Goal: Complete application form

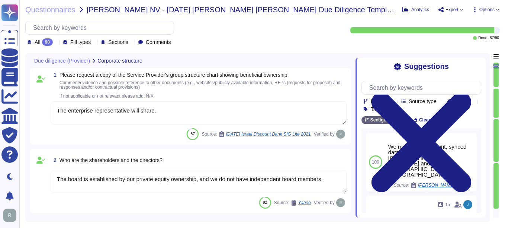
type textarea "The enterprise representative will share."
type textarea "The board is established by our private equity ownership, and we do not have in…"
type textarea "We maintain redundant, synced data centers in [GEOGRAPHIC_DATA], [US_STATE] and…"
type textarea "Sectigo offers a comprehensive range of products and services, including: 1. Di…"
type textarea "The Service Provider's offices are located at: 1. [STREET_ADDRESS]. [STREET_ADD…"
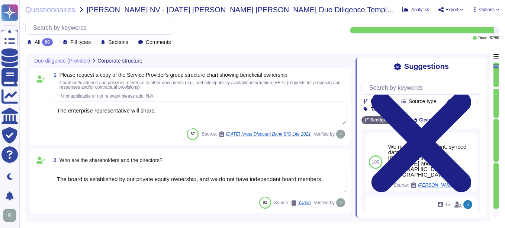
scroll to position [149, 0]
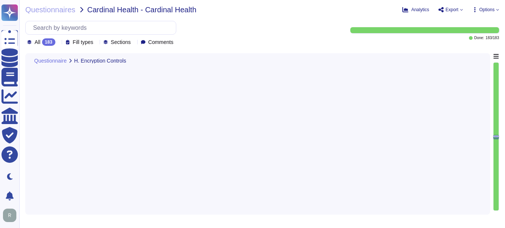
type textarea "Yes, our company has comprehensive procedures in place for key management, whic…"
type textarea "Yes, our company encrypts information in transit using secure protocols such as…"
type textarea "Yes, our company encrypts all customer data at rest, including backups, using A…"
type textarea "Yes, our company uses physical Hardware Security Modules (HSMs) to support key …"
type textarea "Yes, customers manage their own encryption keys. This includes the ability to g…"
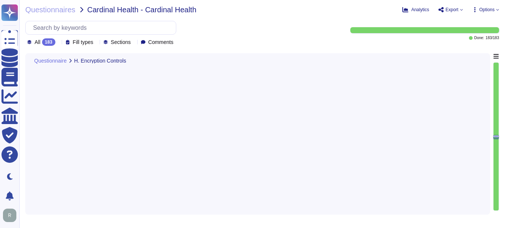
type textarea "Yes, our company implements data masking techniques to obfuscate sensitive cust…"
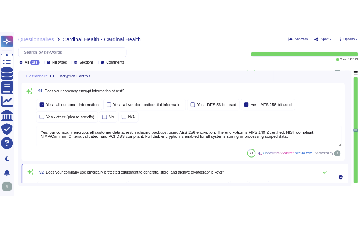
scroll to position [12009, 0]
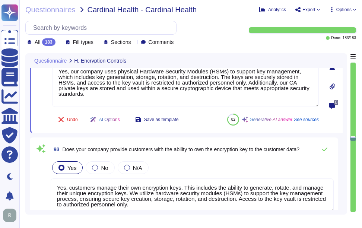
type textarea "Yes, our company implements data masking techniques to obfuscate sensitive cust…"
type textarea "Yes. Personal devices are allowed under a BYOD policy for specific use cases su…"
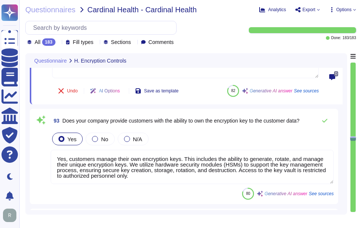
scroll to position [12241, 0]
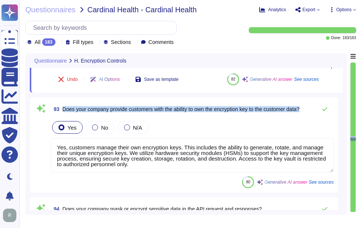
drag, startPoint x: 63, startPoint y: 108, endPoint x: 309, endPoint y: 116, distance: 245.7
click at [309, 116] on div "93 Does your company provide customers with the ability to own the encryption k…" at bounding box center [183, 145] width 299 height 86
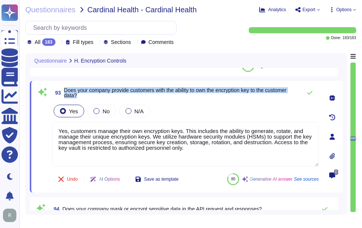
drag, startPoint x: 64, startPoint y: 90, endPoint x: 87, endPoint y: 96, distance: 24.0
click at [87, 96] on span "Does your company provide customers with the ability to own the encryption key …" at bounding box center [181, 92] width 234 height 10
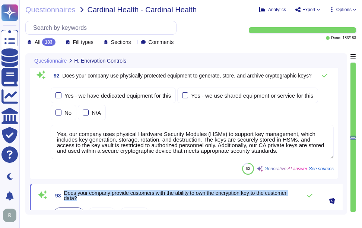
scroll to position [12129, 0]
type textarea "Yes, our company encrypts information in transit using secure protocols such as…"
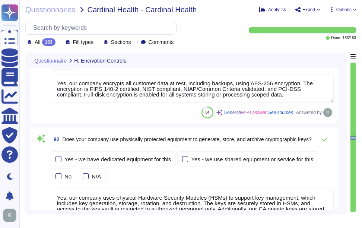
scroll to position [12092, 0]
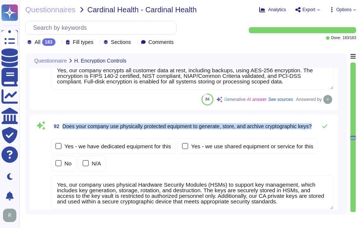
drag, startPoint x: 64, startPoint y: 122, endPoint x: 84, endPoint y: 129, distance: 21.4
click at [84, 129] on span "Does your company use physically protected equipment to generate, store, and ar…" at bounding box center [186, 126] width 249 height 5
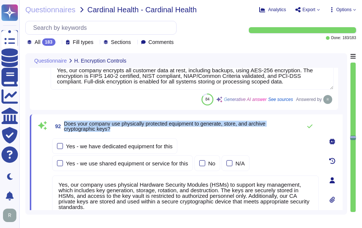
drag, startPoint x: 65, startPoint y: 124, endPoint x: 114, endPoint y: 132, distance: 49.4
click at [114, 132] on span "92 Does your company use physically protected equipment to generate, store, and…" at bounding box center [175, 125] width 246 height 13
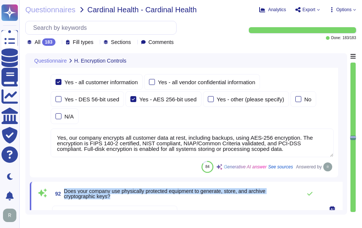
scroll to position [12023, 0]
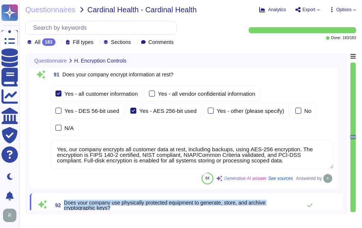
type textarea "Yes, our company has comprehensive procedures in place for key management, whic…"
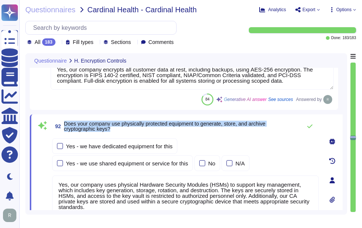
type textarea "Yes, our company implements data masking techniques to obfuscate sensitive cust…"
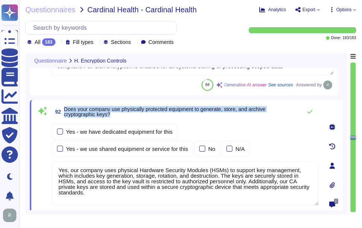
scroll to position [12135, 0]
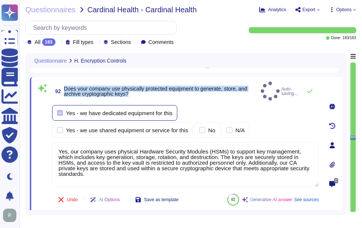
click at [64, 110] on label "Yes - we have dedicated equipment for this" at bounding box center [114, 113] width 115 height 6
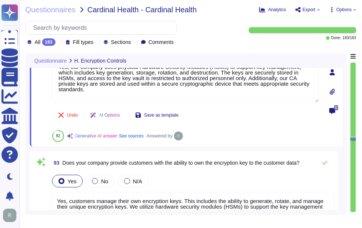
type textarea "Yes. Personal devices are allowed under a BYOD policy for specific use cases su…"
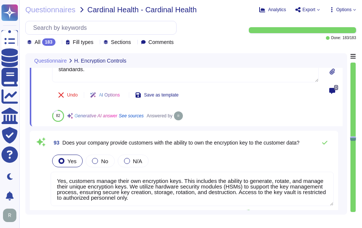
scroll to position [12246, 0]
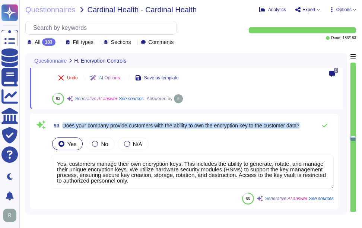
drag, startPoint x: 63, startPoint y: 125, endPoint x: 309, endPoint y: 125, distance: 245.9
click at [309, 125] on div "93 Does your company provide customers with the ability to own the encryption k…" at bounding box center [192, 125] width 283 height 15
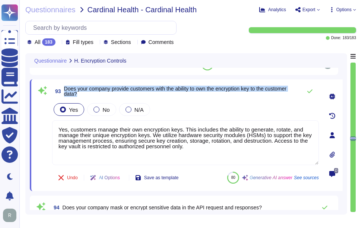
drag, startPoint x: 65, startPoint y: 87, endPoint x: 86, endPoint y: 94, distance: 22.0
click at [86, 94] on span "Does your company provide customers with the ability to own the encryption key …" at bounding box center [181, 91] width 234 height 10
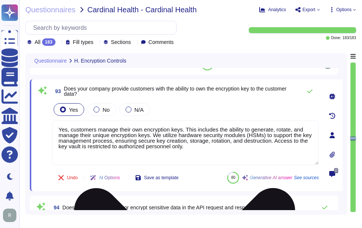
click at [162, 146] on textarea "Yes, customers manage their own encryption keys. This includes the ability to g…" at bounding box center [185, 142] width 266 height 45
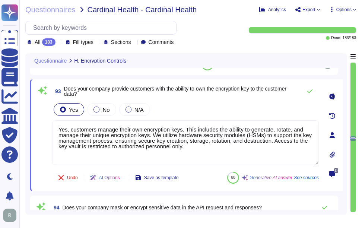
click at [202, 116] on div "Yes No N/A" at bounding box center [185, 110] width 266 height 16
click at [200, 106] on div "Yes No N/A" at bounding box center [185, 110] width 266 height 16
click at [309, 91] on icon at bounding box center [310, 91] width 6 height 6
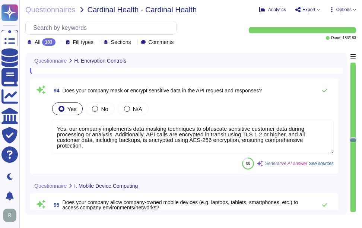
scroll to position [12358, 0]
type textarea "Yes, password policies applicable to mobile devices are documented and enforced…"
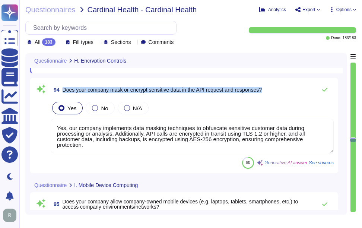
drag, startPoint x: 63, startPoint y: 107, endPoint x: 274, endPoint y: 111, distance: 211.4
click at [274, 97] on div "94 Does your company mask or encrypt sensitive data in the API request and resp…" at bounding box center [192, 89] width 283 height 15
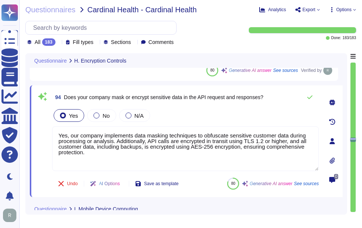
scroll to position [12321, 0]
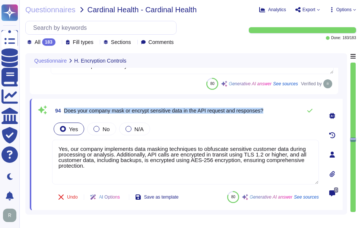
drag, startPoint x: 65, startPoint y: 109, endPoint x: 273, endPoint y: 113, distance: 208.4
click at [273, 113] on div "94 Does your company mask or encrypt sensitive data in the API request and resp…" at bounding box center [185, 110] width 266 height 15
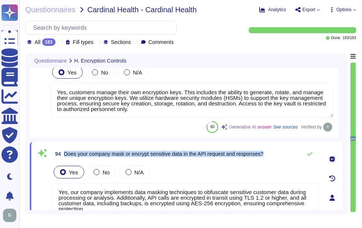
type textarea "Yes, our company encrypts all customer data at rest, including backups, using A…"
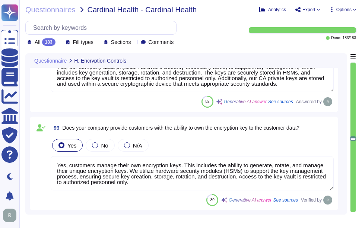
scroll to position [1, 0]
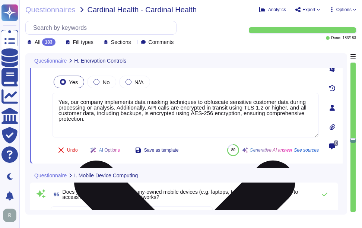
type textarea "Yes, password policies applicable to mobile devices are documented and enforced…"
type textarea "Mobile devices do not have access to sensitive systems, including customer data…"
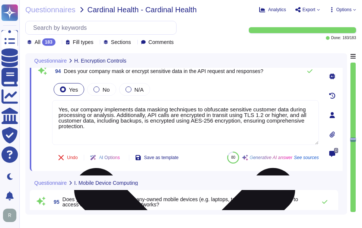
scroll to position [12317, 0]
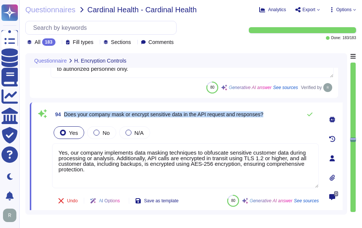
drag, startPoint x: 64, startPoint y: 113, endPoint x: 267, endPoint y: 111, distance: 203.1
click at [267, 111] on div "94 Does your company mask or encrypt sensitive data in the API request and resp…" at bounding box center [185, 114] width 266 height 15
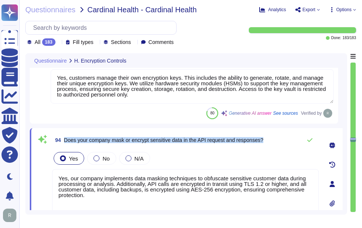
type textarea "Yes, our company encrypts all customer data at rest, including backups, using A…"
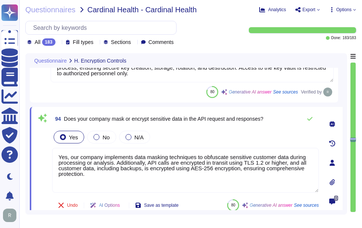
click at [164, 170] on textarea "Yes, our company implements data masking techniques to obfuscate sensitive cust…" at bounding box center [185, 170] width 266 height 45
click at [208, 136] on div "Yes No N/A" at bounding box center [185, 137] width 266 height 16
click at [310, 118] on icon at bounding box center [310, 119] width 6 height 6
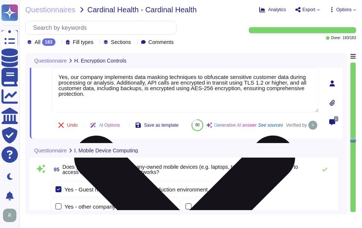
type textarea "Mobile devices do not have access to sensitive systems, including customer data…"
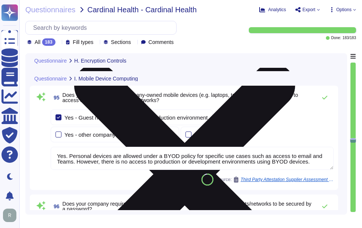
scroll to position [12466, 0]
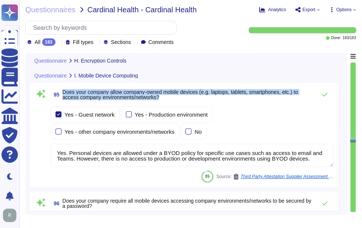
drag, startPoint x: 63, startPoint y: 109, endPoint x: 193, endPoint y: 114, distance: 129.6
click at [193, 100] on span "Does your company allow company-owned mobile devices (e.g. laptops, tablets, sm…" at bounding box center [187, 94] width 250 height 10
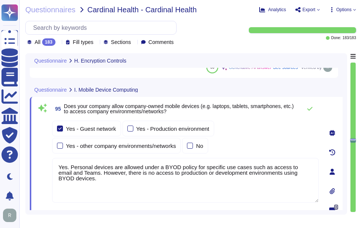
scroll to position [12392, 0]
type textarea "Yes, our company uses physical Hardware Security Modules (HSMs) to support key …"
type textarea "Yes, customers manage their own encryption keys. This includes the ability to g…"
type textarea "Yes, our company implements data masking techniques to obfuscate sensitive cust…"
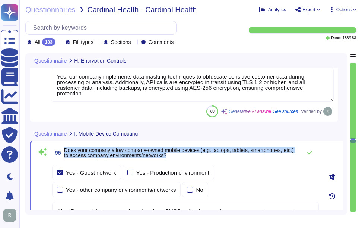
drag, startPoint x: 65, startPoint y: 150, endPoint x: 207, endPoint y: 155, distance: 142.2
click at [207, 155] on span "Does your company allow company-owned mobile devices (e.g. laptops, tablets, sm…" at bounding box center [181, 152] width 234 height 10
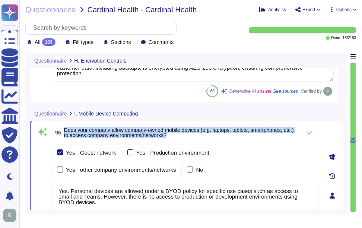
type textarea "Mobile devices do not have access to sensitive systems, including customer data…"
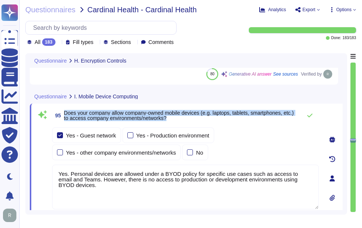
click at [77, 115] on span "Does your company allow company-owned mobile devices (e.g. laptops, tablets, sm…" at bounding box center [179, 115] width 230 height 11
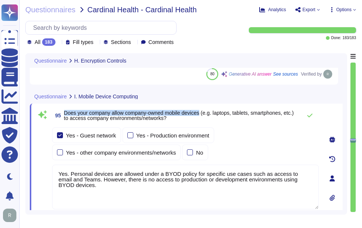
drag, startPoint x: 64, startPoint y: 112, endPoint x: 203, endPoint y: 115, distance: 139.2
click at [203, 115] on span "Does your company allow company-owned mobile devices (e.g. laptops, tablets, sm…" at bounding box center [179, 115] width 230 height 11
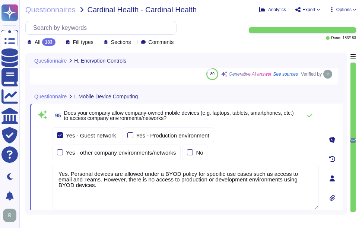
click at [259, 134] on div "Yes - Guest network Yes - Production environment Yes - other company environmen…" at bounding box center [185, 143] width 266 height 33
click at [273, 146] on div "Yes - Guest network Yes - Production environment Yes - other company environmen…" at bounding box center [185, 143] width 266 height 33
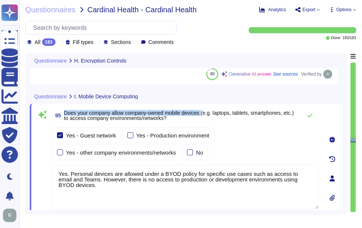
drag, startPoint x: 64, startPoint y: 111, endPoint x: 204, endPoint y: 110, distance: 139.5
click at [204, 110] on span "Does your company allow company-owned mobile devices (e.g. laptops, tablets, sm…" at bounding box center [179, 115] width 230 height 11
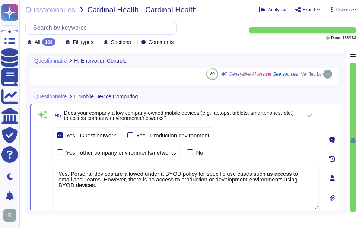
click at [253, 134] on div "Yes - Guest network Yes - Production environment Yes - other company environmen…" at bounding box center [185, 143] width 266 height 33
click at [312, 114] on icon at bounding box center [309, 115] width 5 height 4
click at [310, 116] on icon at bounding box center [309, 115] width 5 height 4
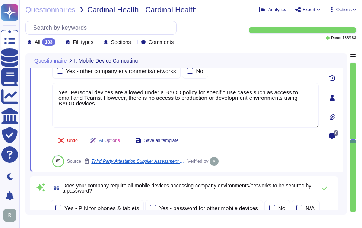
scroll to position [12540, 0]
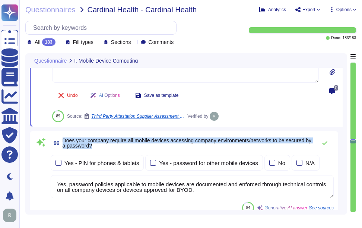
drag, startPoint x: 62, startPoint y: 140, endPoint x: 116, endPoint y: 148, distance: 54.9
click at [116, 148] on span "96 Does your company require all mobile devices accessing company environments/…" at bounding box center [182, 142] width 262 height 13
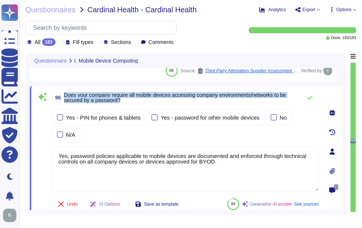
drag, startPoint x: 65, startPoint y: 93, endPoint x: 129, endPoint y: 99, distance: 64.3
click at [129, 99] on span "Does your company require all mobile devices accessing company environments/net…" at bounding box center [181, 97] width 234 height 10
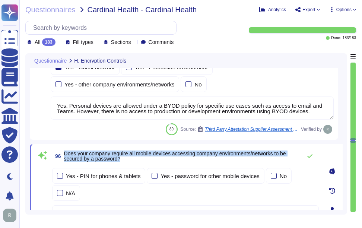
type textarea "Yes, customers manage their own encryption keys. This includes the ability to g…"
type textarea "Yes, our company implements data masking techniques to obfuscate sensitive cust…"
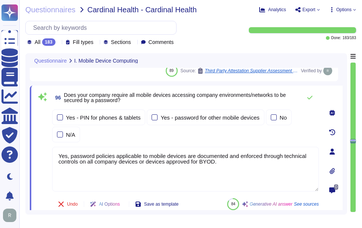
click at [246, 178] on textarea "Yes, password policies applicable to mobile devices are documented and enforced…" at bounding box center [185, 169] width 266 height 45
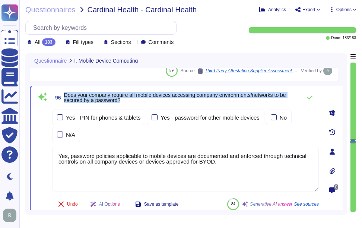
drag, startPoint x: 64, startPoint y: 94, endPoint x: 170, endPoint y: 103, distance: 106.8
click at [170, 103] on span "96 Does your company require all mobile devices accessing company environments/…" at bounding box center [175, 97] width 246 height 13
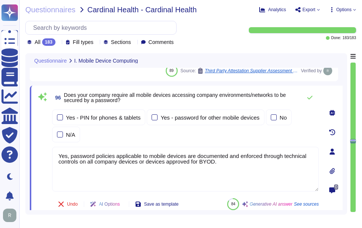
click at [175, 172] on textarea "Yes, password policies applicable to mobile devices are documented and enforced…" at bounding box center [185, 169] width 266 height 45
paste textarea "All mobile devices must be encrypted, and users must authenticate to access com…"
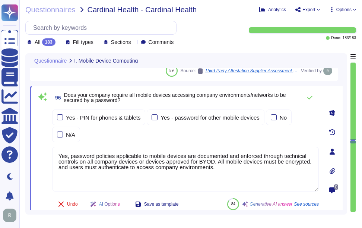
type textarea "Yes, password policies applicable to mobile devices are documented and enforced…"
click at [187, 136] on div "Yes - PIN for phones & tablets Yes - password for other mobile devices No N/A" at bounding box center [185, 125] width 266 height 33
